Goal: Complete application form

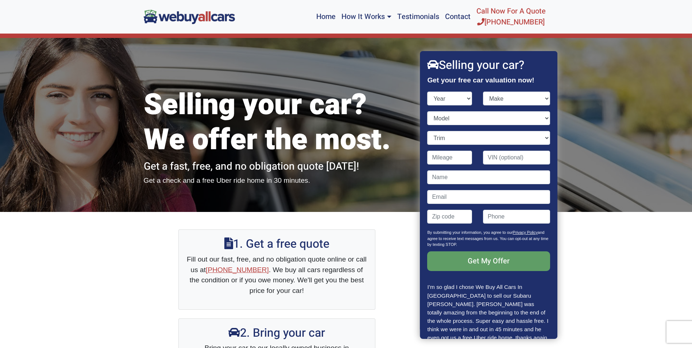
select select "2008"
click at [428, 92] on select "Year [DATE] 2025 2024 2023 2022 2021 2020 2019 2018 2017 2016 2015 2014 2013 20…" at bounding box center [450, 99] width 45 height 14
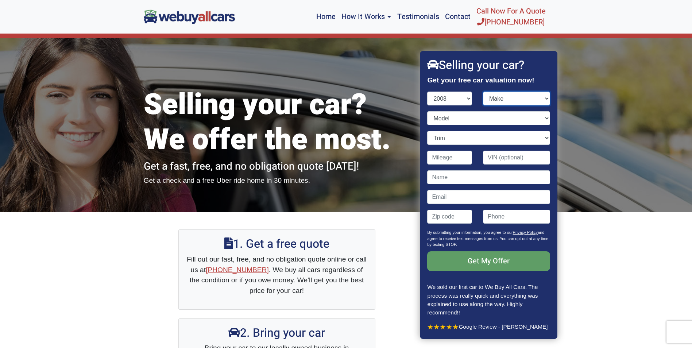
click at [539, 97] on select "Make Acura Aston [PERSON_NAME] Audi Bentley BMW Bugatti Buick Cadillac Chevrole…" at bounding box center [516, 99] width 67 height 14
select select "Honda"
click at [483, 92] on select "Make Acura Aston [PERSON_NAME] Audi Bentley BMW Bugatti Buick Cadillac Chevrole…" at bounding box center [516, 99] width 67 height 14
click at [540, 117] on select "Model Accord Civic CR-V Element Fit Odyssey Pilot Ridgeline S2000" at bounding box center [489, 118] width 123 height 14
select select "Accord"
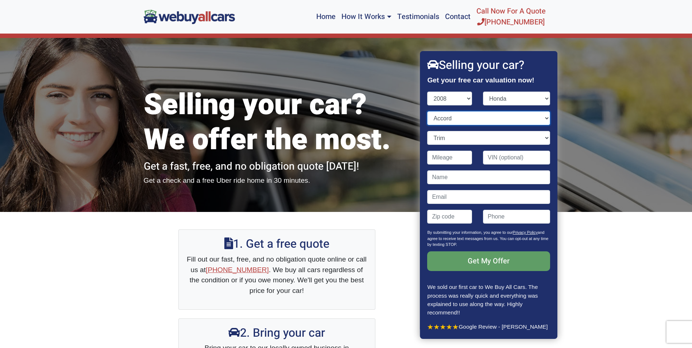
click at [428, 111] on select "Model Accord Civic CR-V Element Fit Odyssey Pilot Ridgeline S2000" at bounding box center [489, 118] width 123 height 14
click at [545, 133] on select "Trim EX 2dr Coupe (2.4L 4cyl) EX 4dr Sedan (2.4L 4cyl) EX V-6 4dr Sedan (3.5L 6…" at bounding box center [489, 138] width 123 height 14
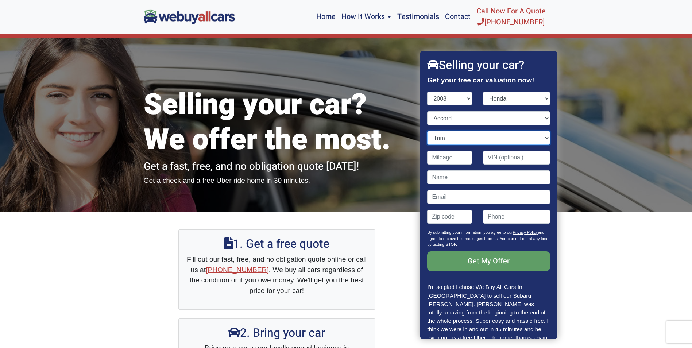
select select "EX 4dr Sedan (2.4L 4cyl)"
click at [428, 131] on select "Trim EX 2dr Coupe (2.4L 4cyl) EX 4dr Sedan (2.4L 4cyl) EX V-6 4dr Sedan (3.5L 6…" at bounding box center [489, 138] width 123 height 14
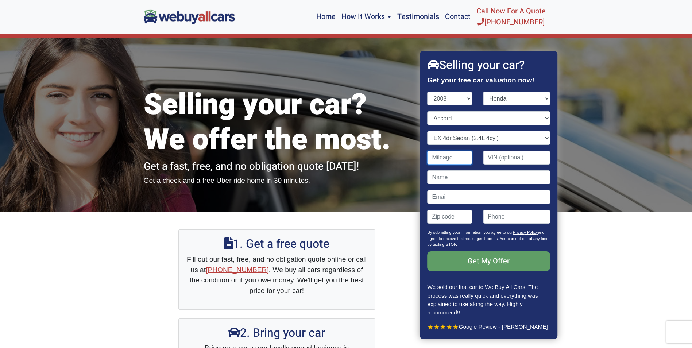
click at [467, 159] on input "Contact form" at bounding box center [450, 158] width 45 height 14
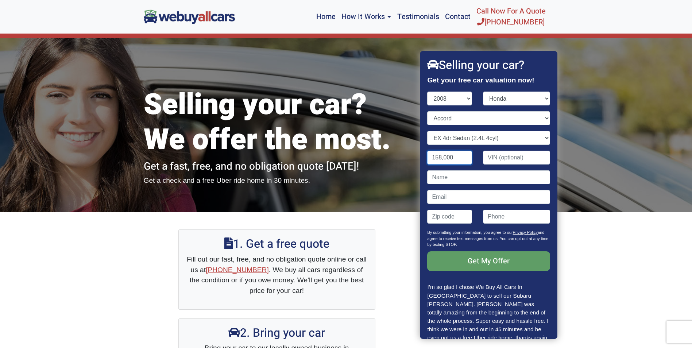
type input "158,000"
click at [455, 176] on input "Contact form" at bounding box center [489, 177] width 123 height 14
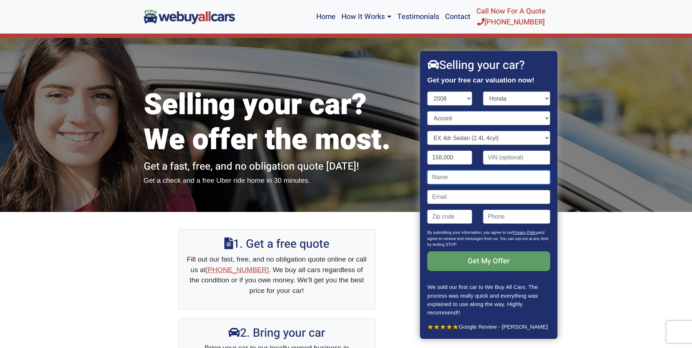
type input "[PERSON_NAME]"
type input "08031"
type input "[PHONE_NUMBER]"
click at [462, 196] on input "Contact form" at bounding box center [489, 197] width 123 height 14
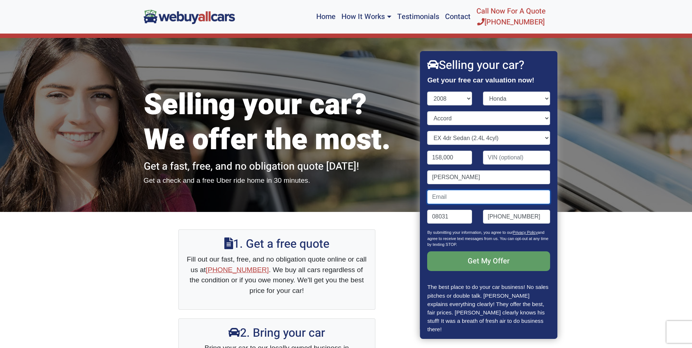
type input "[EMAIL_ADDRESS][DOMAIN_NAME]"
click at [462, 219] on input "08031" at bounding box center [450, 217] width 45 height 14
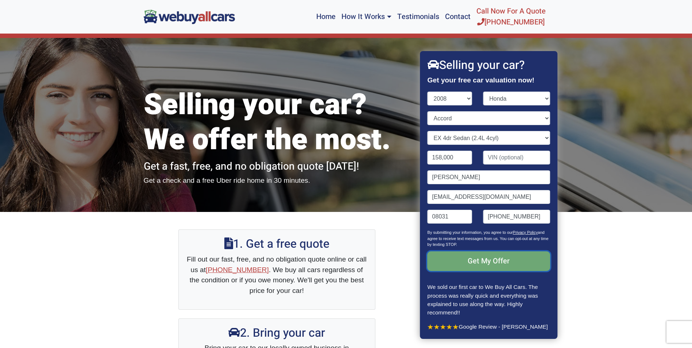
click at [488, 261] on input "Get My Offer" at bounding box center [489, 261] width 123 height 20
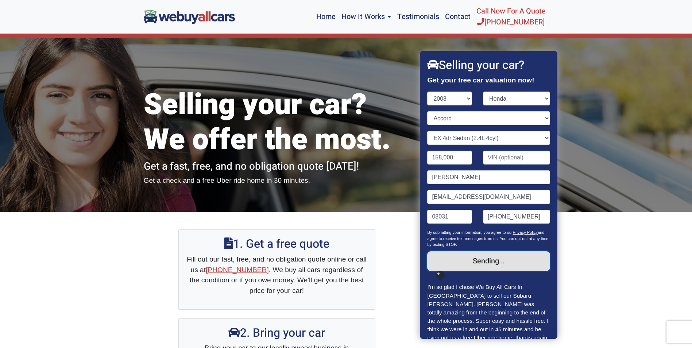
click at [475, 263] on input "Get My Offer" at bounding box center [489, 261] width 123 height 20
